Goal: Navigation & Orientation: Find specific page/section

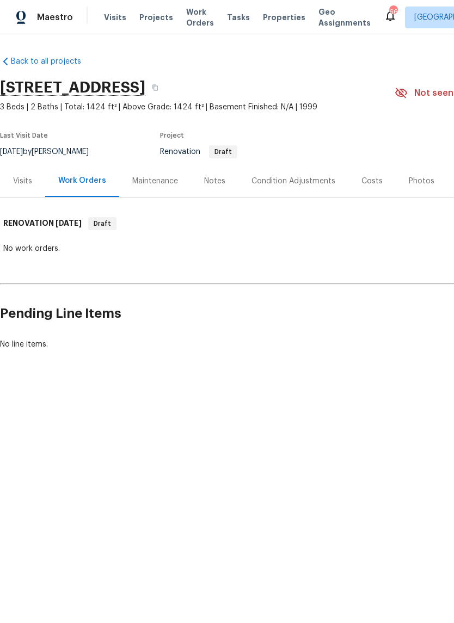
click at [220, 185] on div "Notes" at bounding box center [214, 181] width 21 height 11
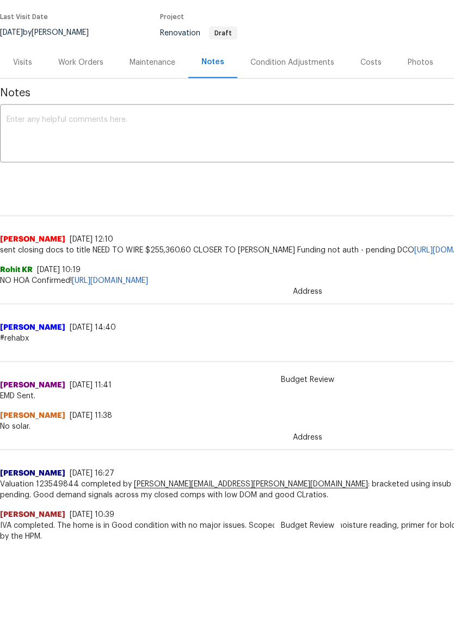
scroll to position [21, 0]
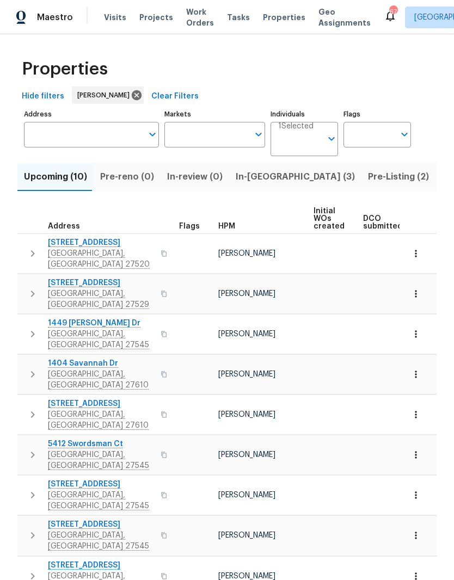
click at [77, 136] on input "Address" at bounding box center [83, 135] width 119 height 26
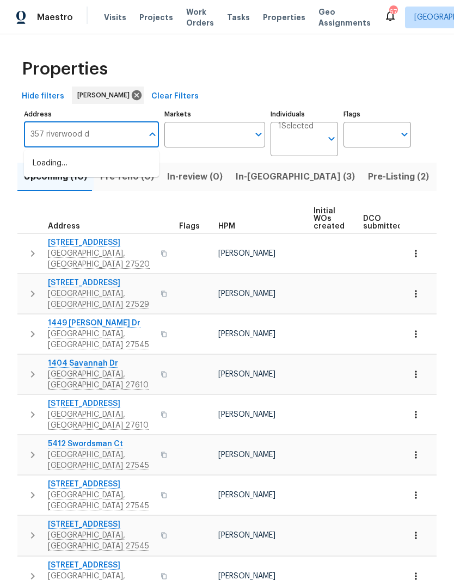
type input "357 riverwood dr"
click at [116, 170] on li "[STREET_ADDRESS][PERSON_NAME]" at bounding box center [91, 170] width 135 height 30
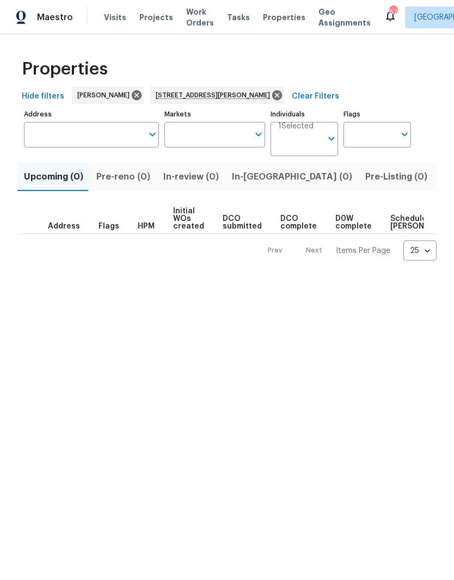
type input "[STREET_ADDRESS][PERSON_NAME]"
click at [440, 180] on span "Listed (1)" at bounding box center [459, 176] width 39 height 15
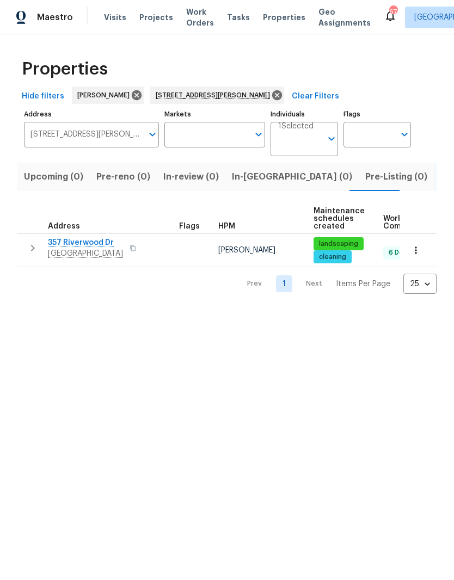
click at [420, 254] on icon "button" at bounding box center [415, 250] width 11 height 11
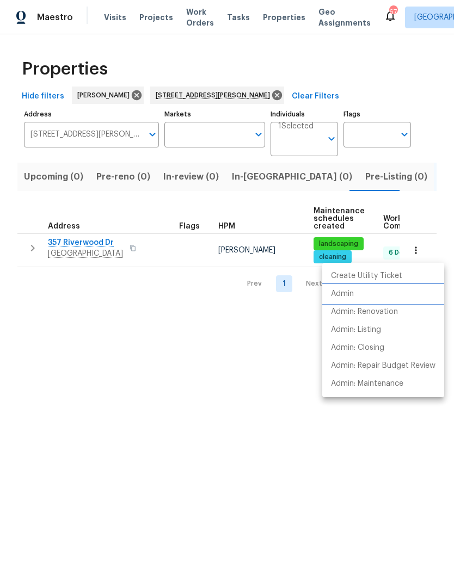
click at [389, 300] on li "Admin" at bounding box center [383, 294] width 122 height 18
click at [95, 251] on div at bounding box center [227, 290] width 454 height 580
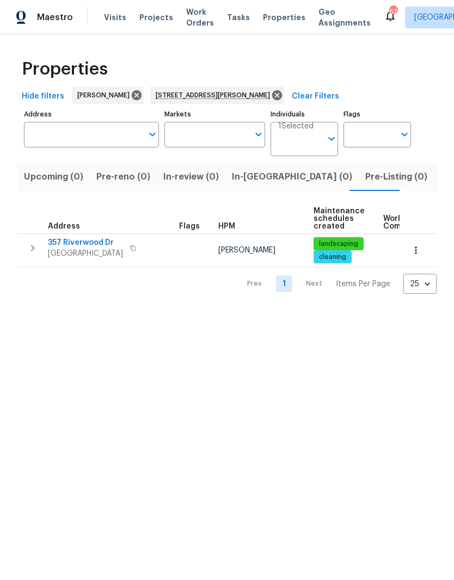
type input "[STREET_ADDRESS][PERSON_NAME]"
click at [83, 254] on span "[GEOGRAPHIC_DATA]" at bounding box center [85, 253] width 75 height 11
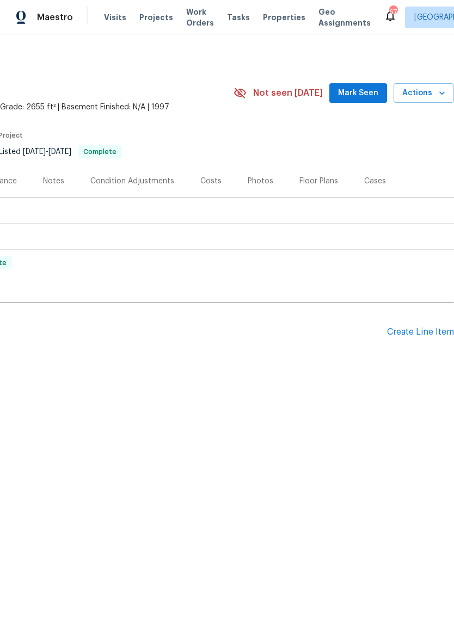
scroll to position [0, 161]
click at [315, 181] on div "Floor Plans" at bounding box center [318, 181] width 39 height 11
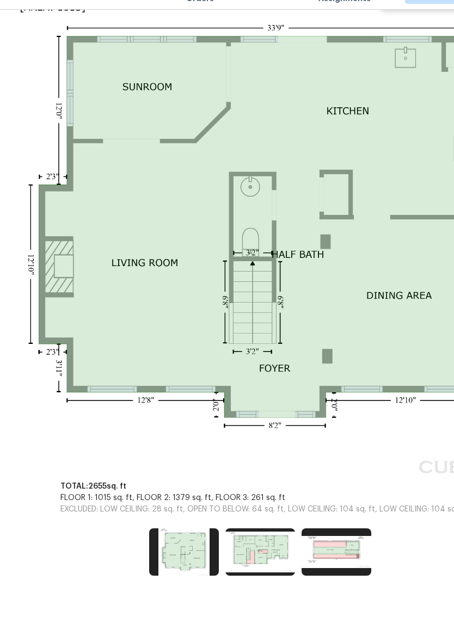
scroll to position [231, 47]
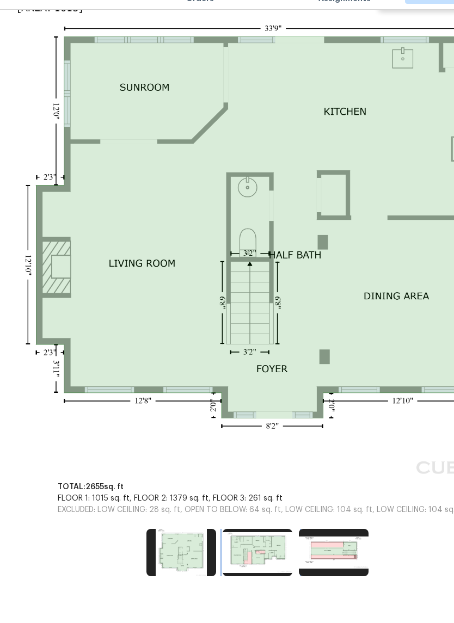
click at [265, 554] on img at bounding box center [258, 577] width 70 height 47
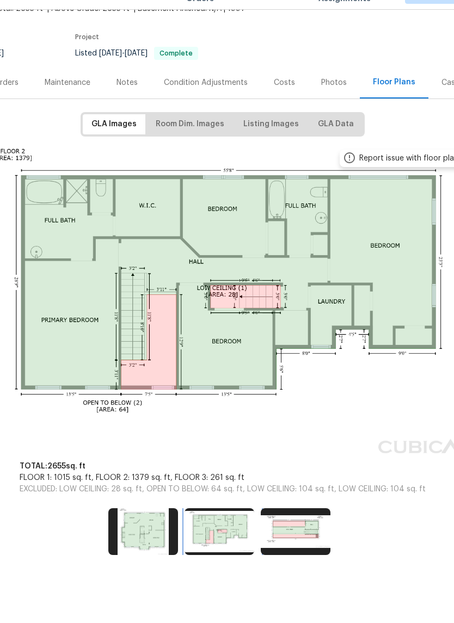
scroll to position [74, 85]
click at [310, 533] on img at bounding box center [295, 556] width 70 height 47
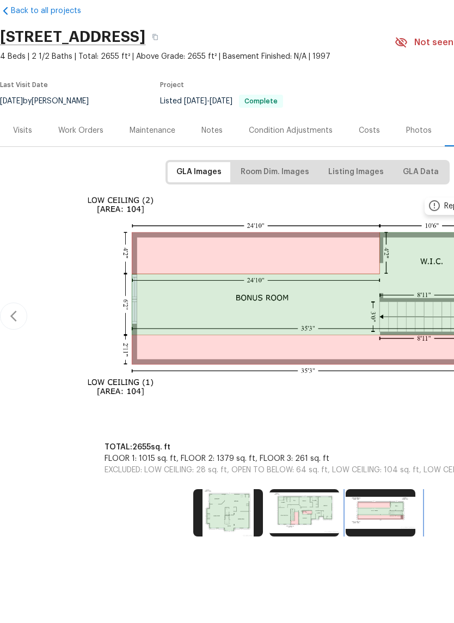
scroll to position [8, 0]
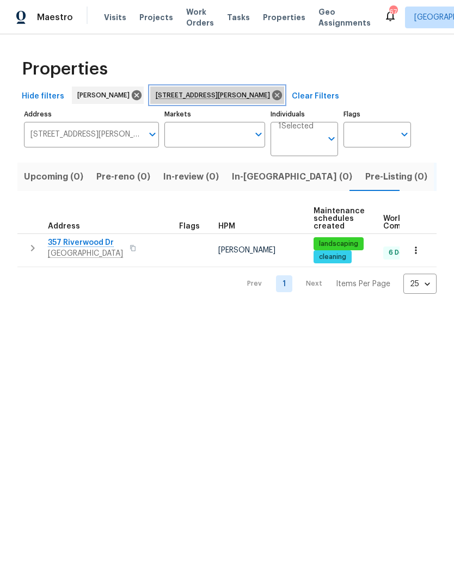
click at [271, 97] on icon at bounding box center [277, 95] width 12 height 12
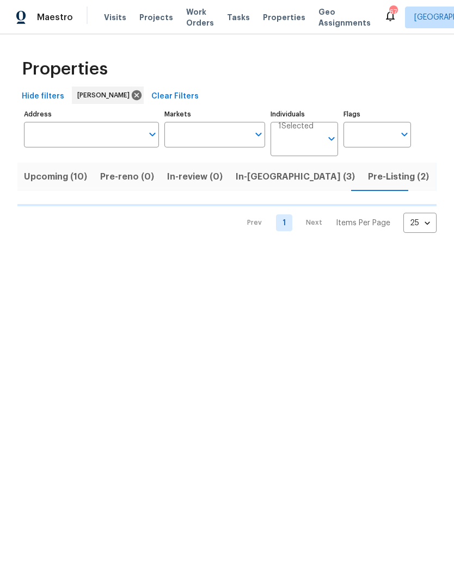
click at [242, 178] on span "In-reno (3)" at bounding box center [295, 176] width 119 height 15
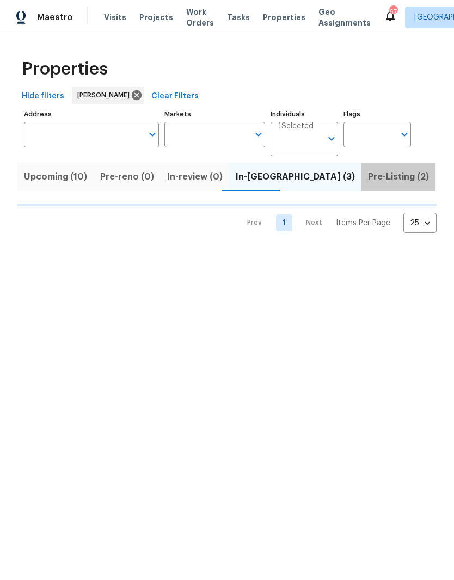
click at [368, 181] on span "Pre-Listing (2)" at bounding box center [398, 176] width 61 height 15
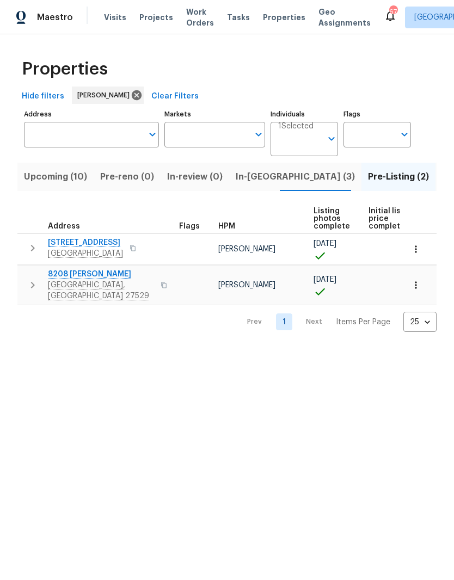
click at [70, 270] on span "8208 Diane Cir" at bounding box center [101, 274] width 106 height 11
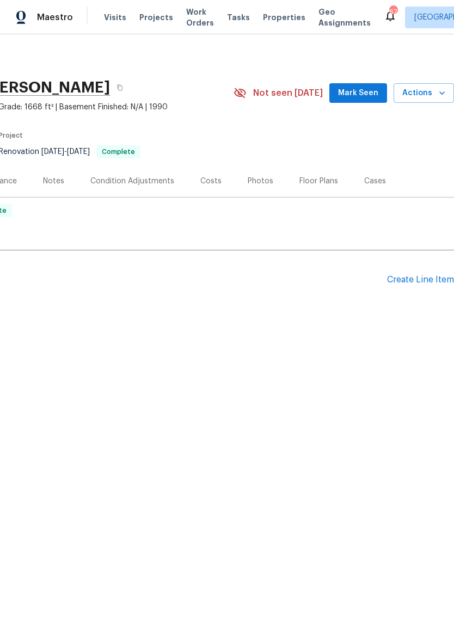
scroll to position [0, 161]
click at [324, 179] on div "Floor Plans" at bounding box center [318, 181] width 39 height 11
